Goal: Task Accomplishment & Management: Use online tool/utility

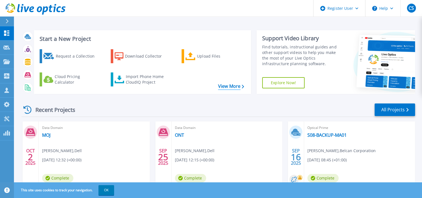
click at [227, 86] on link "View More" at bounding box center [231, 85] width 26 height 5
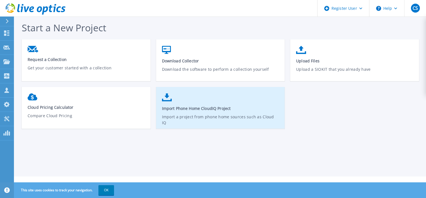
click at [242, 110] on link "Import Phone Home CloudIQ Project Import a project from phone home sources such…" at bounding box center [220, 110] width 129 height 40
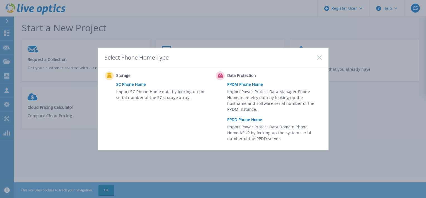
click at [251, 119] on link "PPDD Phone Home" at bounding box center [275, 119] width 97 height 8
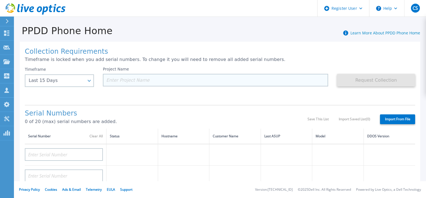
click at [142, 79] on input at bounding box center [215, 80] width 225 height 13
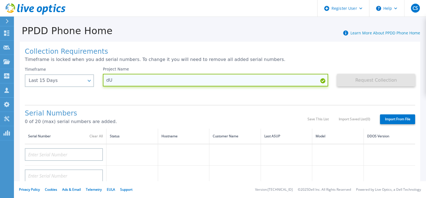
type input "d"
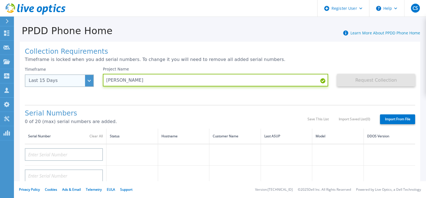
type input "Dudley CC"
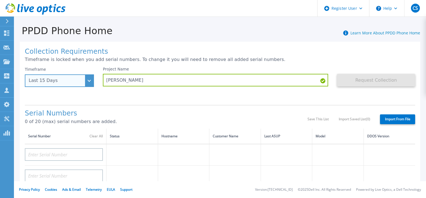
click at [90, 82] on div "Last 15 Days" at bounding box center [59, 80] width 69 height 13
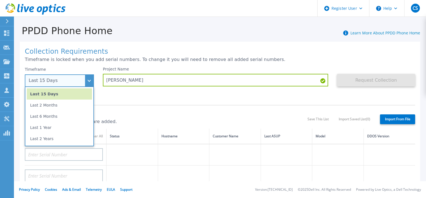
click at [50, 129] on li "Last 1 Year" at bounding box center [59, 127] width 65 height 11
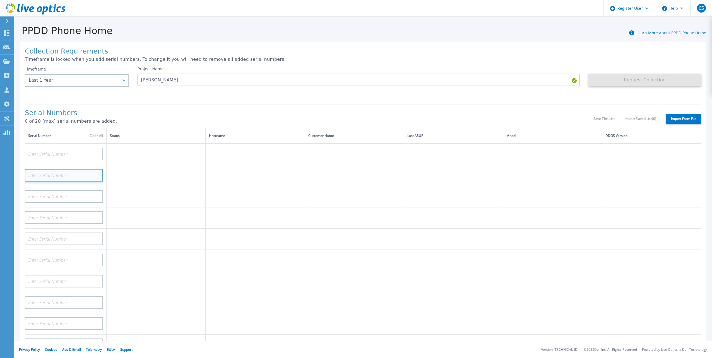
click at [69, 172] on input at bounding box center [64, 175] width 78 height 13
paste input "CRK00230411857"
type input "CRK00230411857"
click at [131, 174] on td "Validating" at bounding box center [156, 175] width 99 height 21
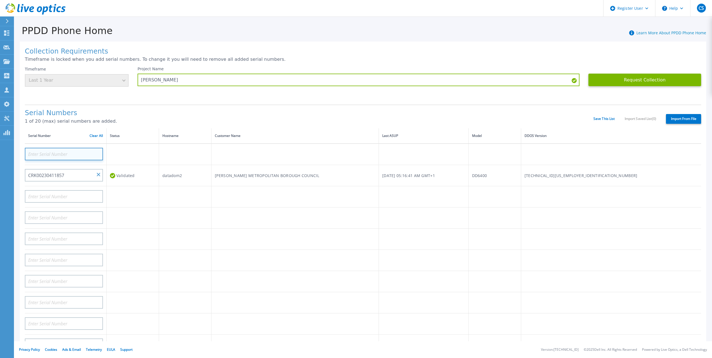
click at [59, 150] on input at bounding box center [64, 154] width 78 height 13
paste input "CKM00190301566"
type input "CKM00190301566"
click at [124, 156] on td at bounding box center [133, 154] width 52 height 21
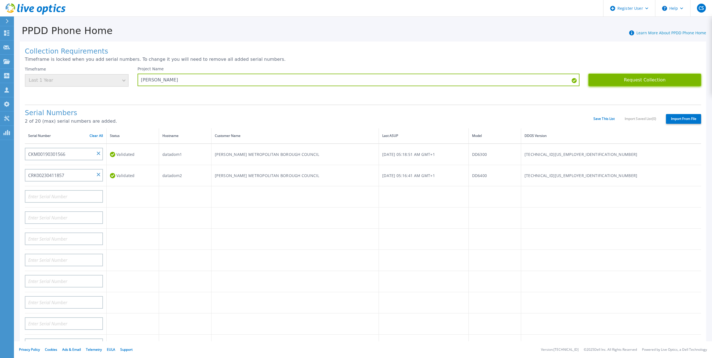
click at [426, 81] on button "Request Collection" at bounding box center [644, 80] width 113 height 13
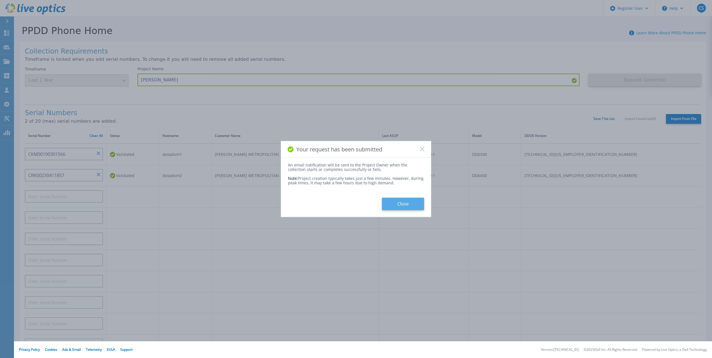
click at [408, 197] on button "Close" at bounding box center [403, 204] width 42 height 13
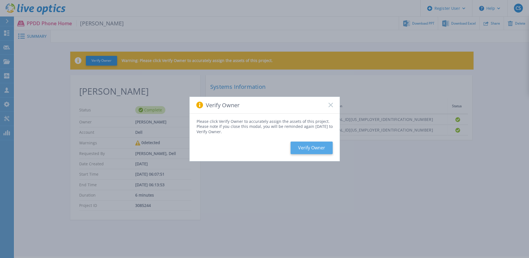
click at [305, 146] on button "Verify Owner" at bounding box center [312, 147] width 42 height 13
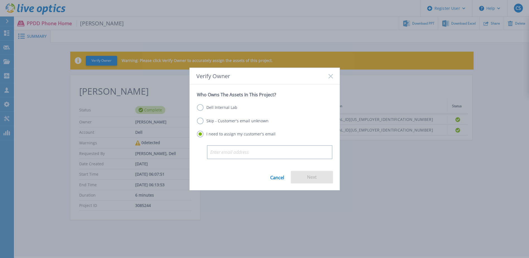
click at [221, 107] on label "Dell Internal Lab" at bounding box center [217, 107] width 40 height 7
click at [0, 0] on input "Dell Internal Lab" at bounding box center [0, 0] width 0 height 0
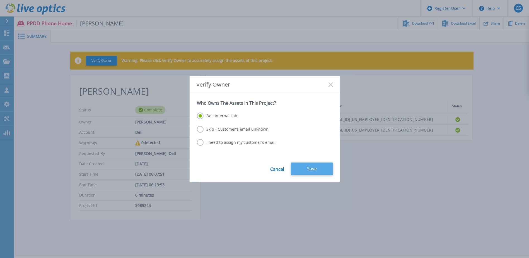
click at [311, 169] on button "Save" at bounding box center [312, 168] width 42 height 13
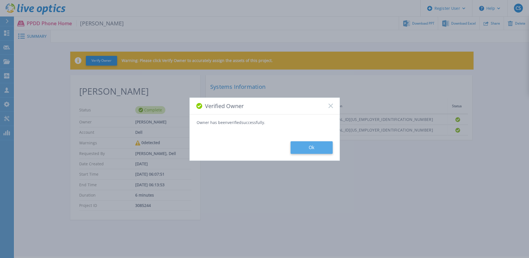
click at [301, 148] on button "Ok" at bounding box center [312, 147] width 42 height 13
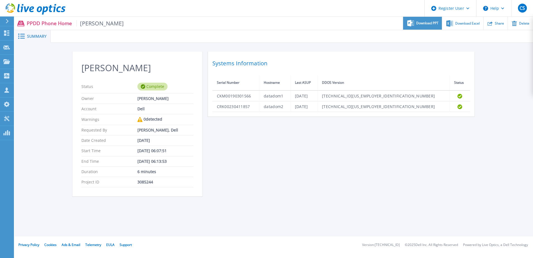
click at [430, 24] on span "Download PPT" at bounding box center [427, 22] width 22 height 3
